Goal: Register for event/course

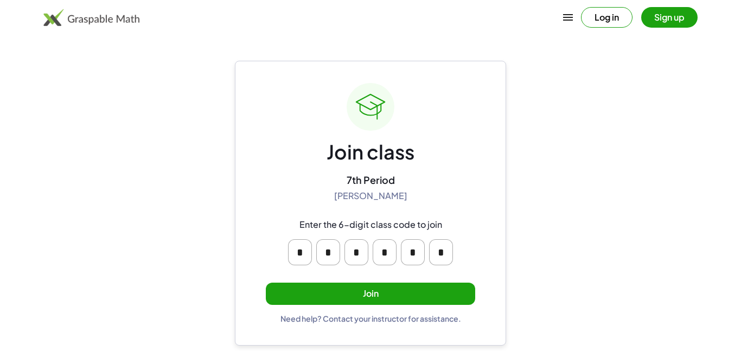
click at [369, 298] on button "Join" at bounding box center [370, 294] width 209 height 22
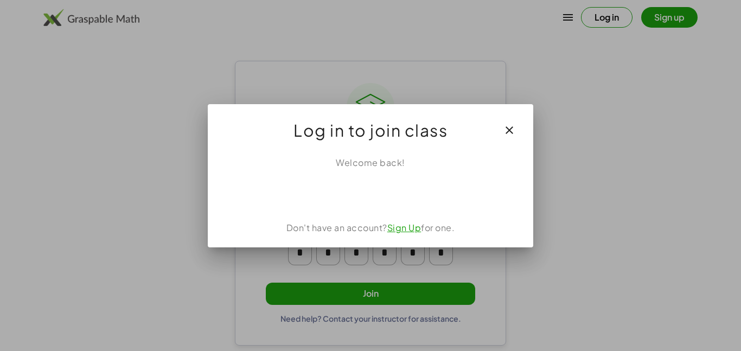
click at [615, 205] on div at bounding box center [370, 175] width 741 height 351
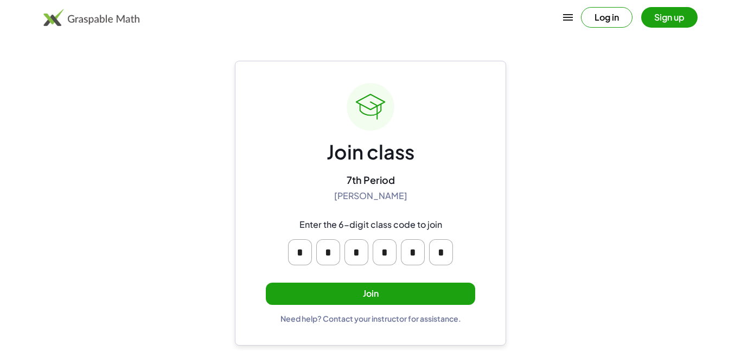
click at [375, 295] on button "Join" at bounding box center [370, 294] width 209 height 22
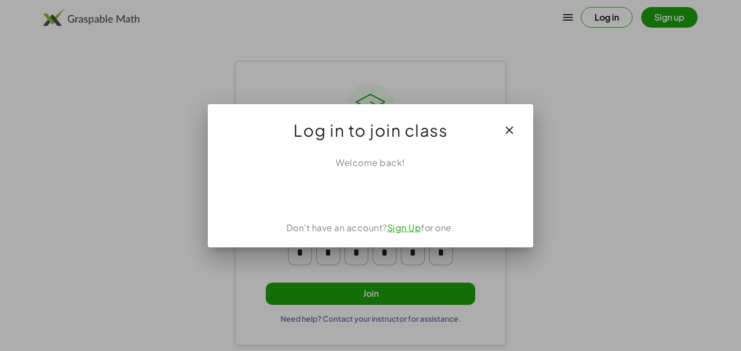
click at [404, 225] on link "Sign Up" at bounding box center [404, 227] width 34 height 11
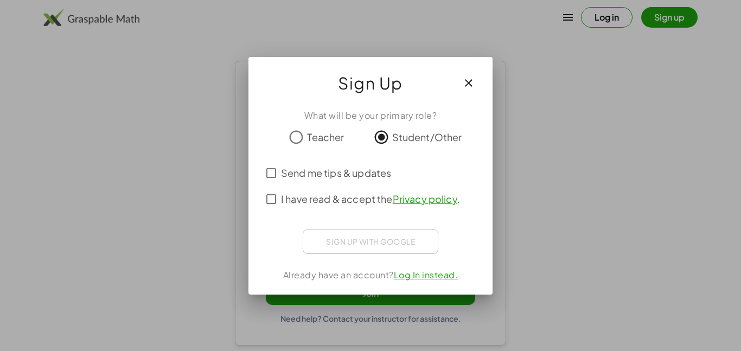
click at [373, 254] on div "What will be your primary role? Teacher Student/Other Send me tips & updates I …" at bounding box center [370, 197] width 244 height 194
click at [366, 241] on div "Sign up with Google Sign in with Google Sign in with Google. Opens in new tab" at bounding box center [371, 241] width 136 height 24
click at [365, 238] on div "Sign up with Google Sign in with Google Sign in with Google. Opens in new tab" at bounding box center [371, 241] width 136 height 24
click at [381, 245] on div "Sign up with Google Sign in with Google Sign in with Google. Opens in new tab" at bounding box center [371, 241] width 136 height 24
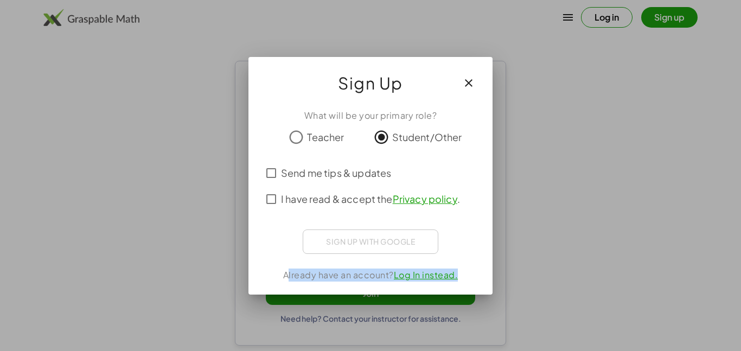
click at [381, 245] on div "Sign up with Google Sign in with Google Sign in with Google. Opens in new tab" at bounding box center [371, 241] width 136 height 24
click at [357, 186] on label "I have read & accept the Privacy policy ." at bounding box center [370, 199] width 179 height 26
click at [373, 174] on span "Send me tips & updates" at bounding box center [336, 172] width 110 height 15
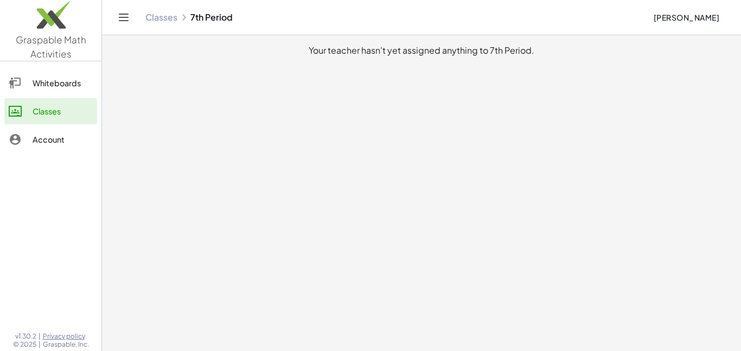
click at [76, 78] on div "Whiteboards" at bounding box center [63, 82] width 60 height 13
